Goal: Navigation & Orientation: Find specific page/section

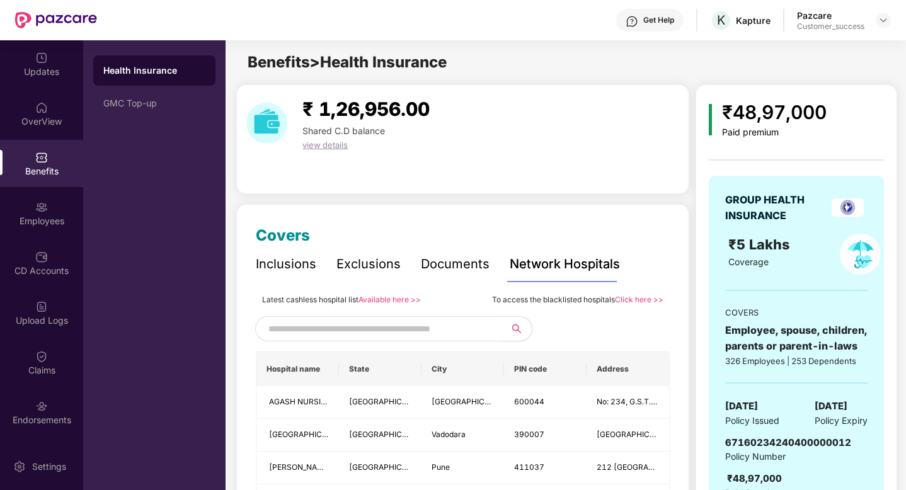
click at [886, 20] on img at bounding box center [884, 20] width 10 height 10
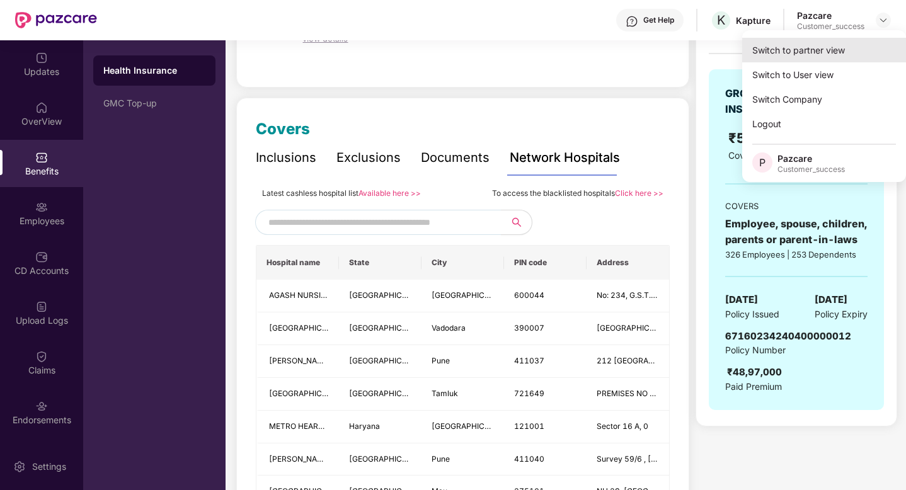
click at [839, 44] on div "Switch to partner view" at bounding box center [825, 50] width 164 height 25
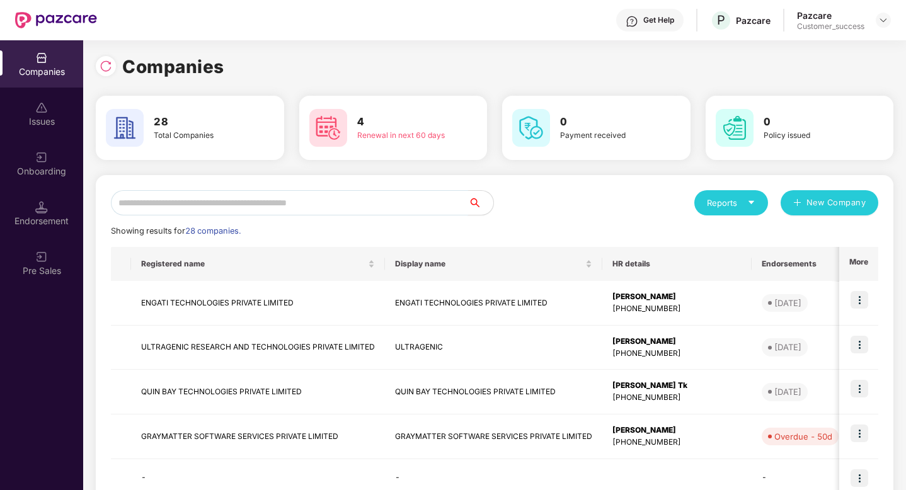
click at [333, 200] on input "text" at bounding box center [289, 202] width 357 height 25
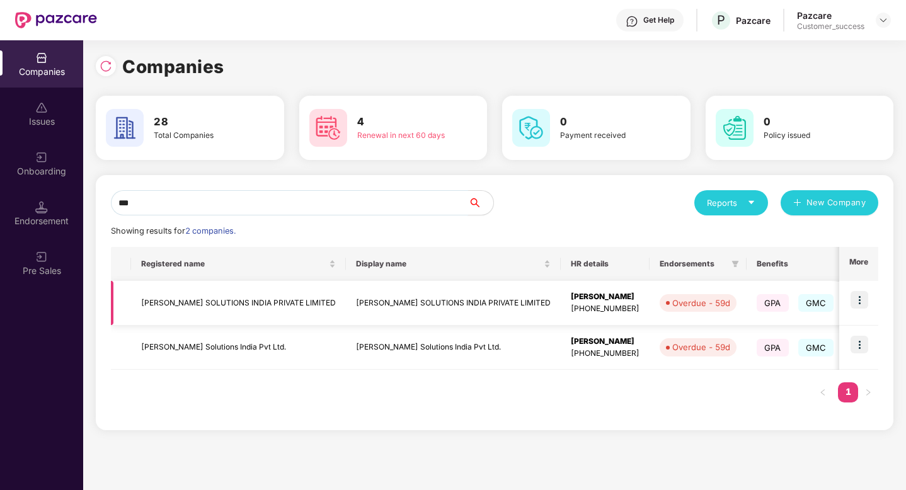
type input "***"
click at [862, 299] on img at bounding box center [860, 300] width 18 height 18
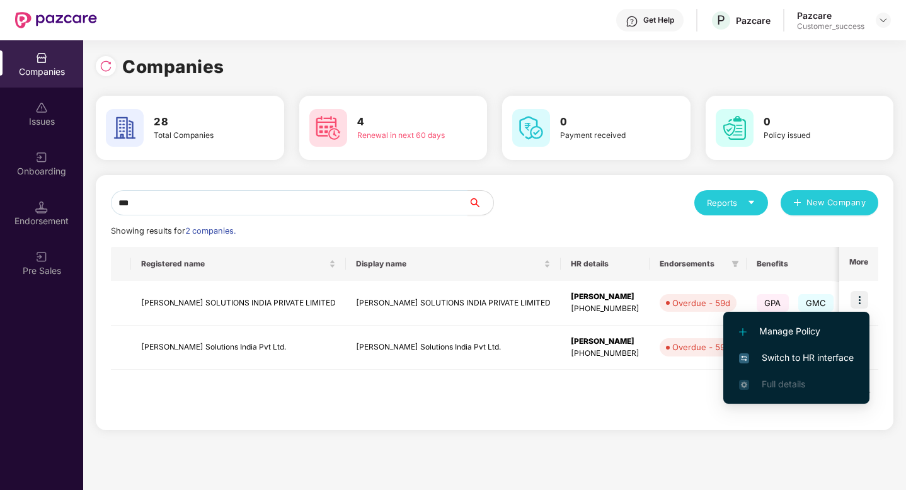
click at [825, 357] on span "Switch to HR interface" at bounding box center [796, 358] width 115 height 14
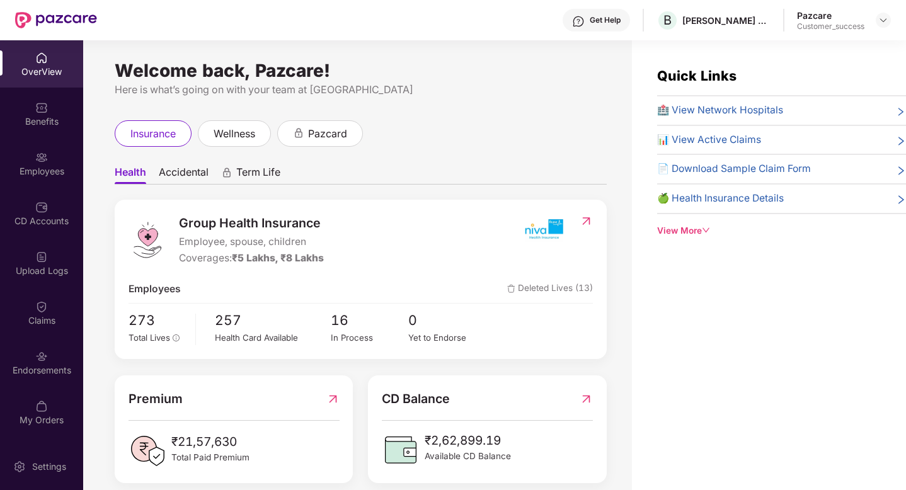
click at [39, 159] on img at bounding box center [41, 157] width 13 height 13
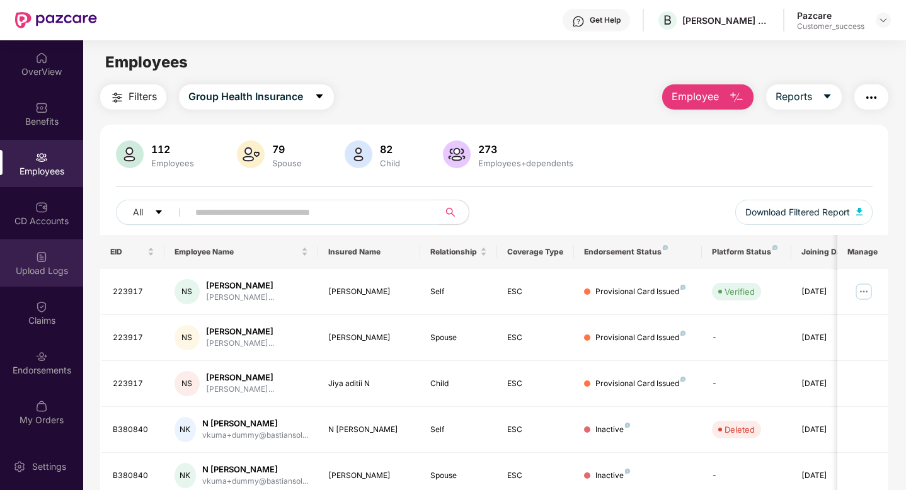
click at [40, 263] on img at bounding box center [41, 257] width 13 height 13
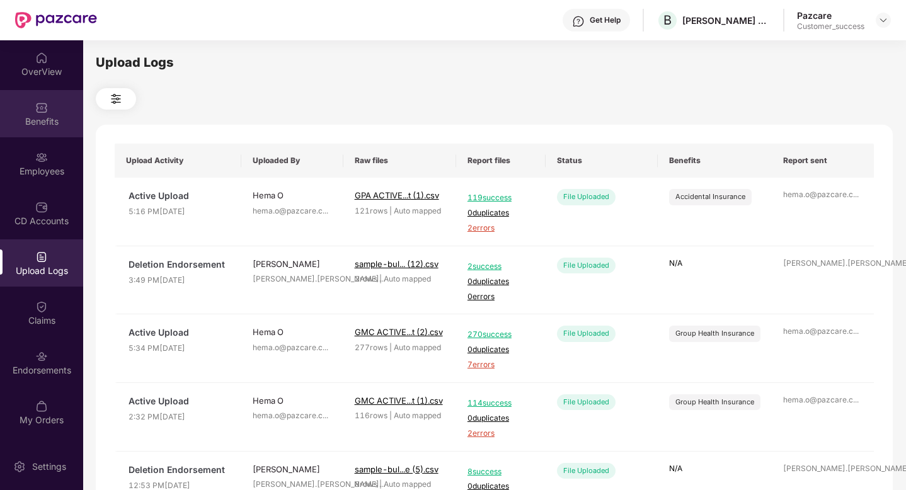
click at [32, 112] on div "Benefits" at bounding box center [41, 113] width 83 height 47
